Goal: Information Seeking & Learning: Learn about a topic

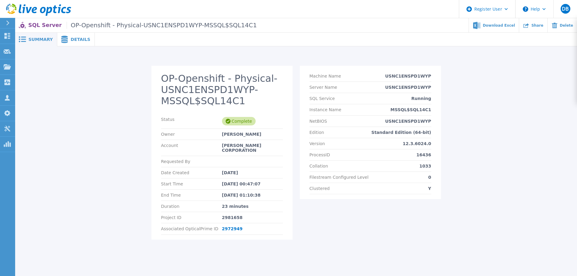
click at [80, 41] on span "Details" at bounding box center [81, 39] width 20 height 4
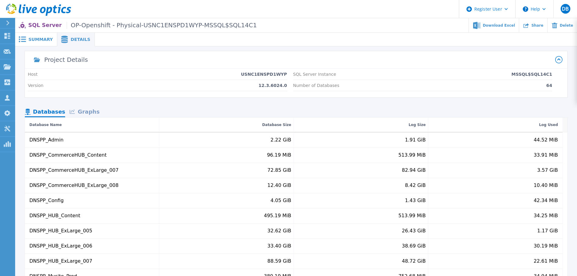
click at [44, 56] on div at bounding box center [37, 59] width 15 height 15
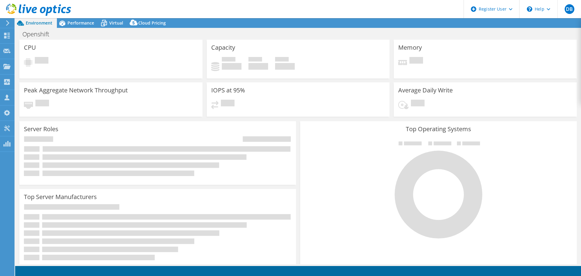
select select "USD"
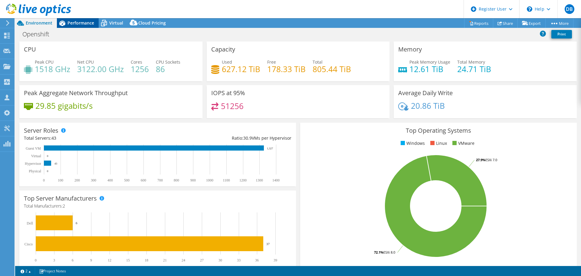
click at [85, 25] on span "Performance" at bounding box center [81, 23] width 27 height 6
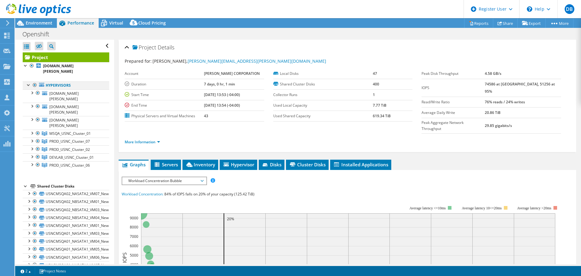
click at [29, 81] on div at bounding box center [29, 84] width 6 height 6
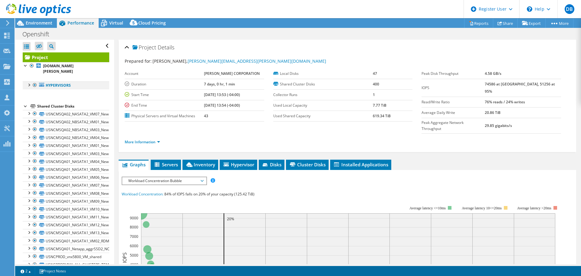
click at [29, 81] on div at bounding box center [29, 84] width 6 height 6
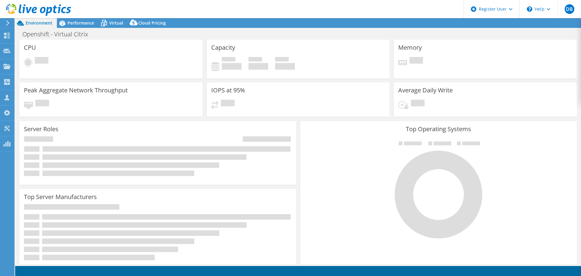
select select "USD"
